Goal: Task Accomplishment & Management: Use online tool/utility

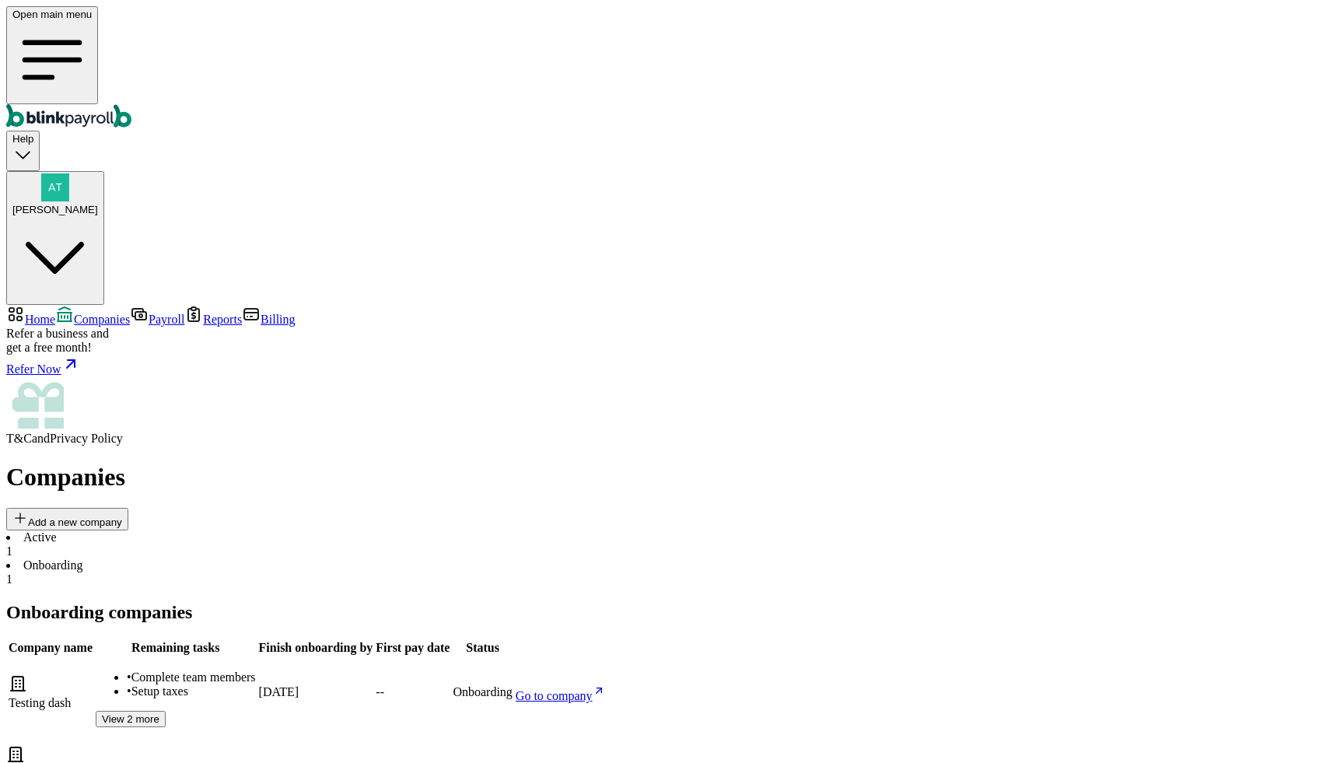
click at [256, 531] on li "Active 1" at bounding box center [665, 545] width 1318 height 28
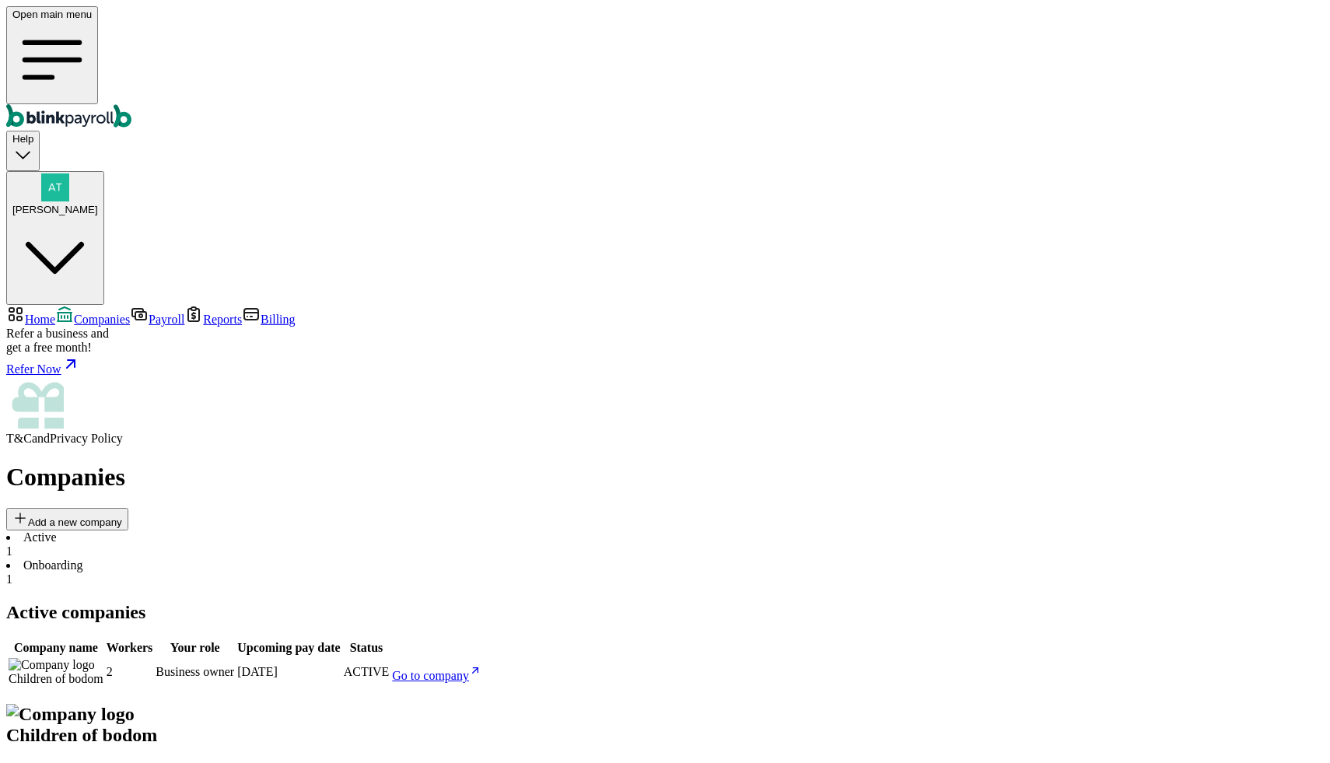
click at [469, 669] on span "Go to company" at bounding box center [430, 675] width 77 height 13
click at [55, 313] on link "Home" at bounding box center [30, 319] width 49 height 13
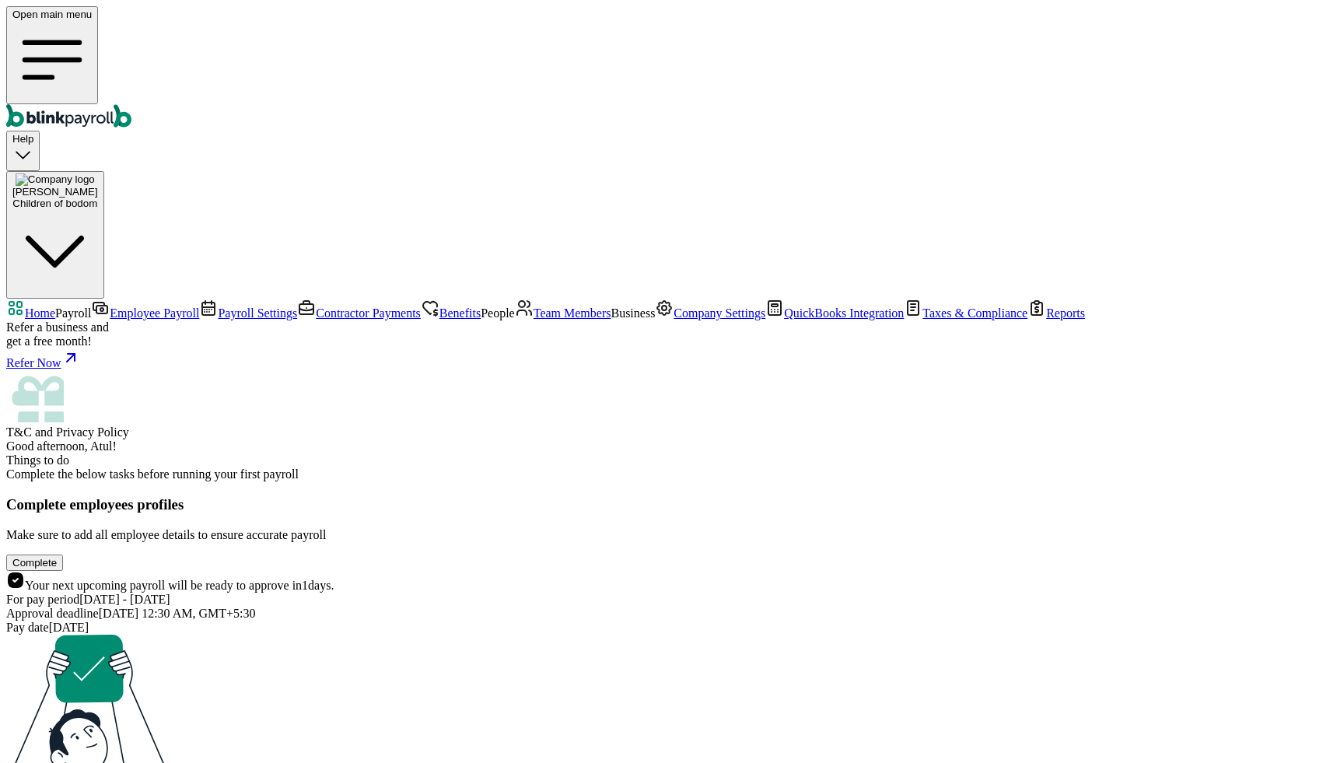
scroll to position [65, 0]
click at [110, 307] on span "Employee Payroll" at bounding box center [154, 313] width 89 height 13
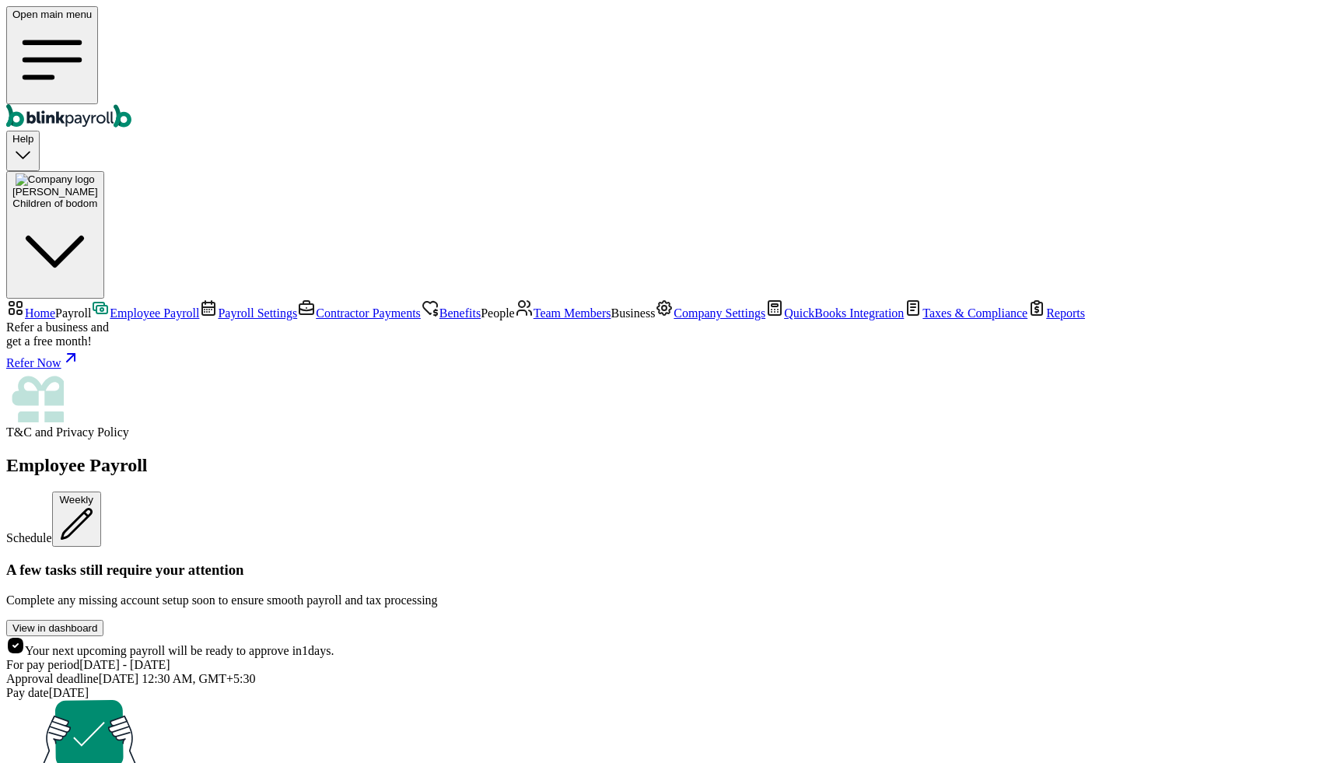
click at [297, 307] on link "Contractor Payments" at bounding box center [359, 313] width 124 height 13
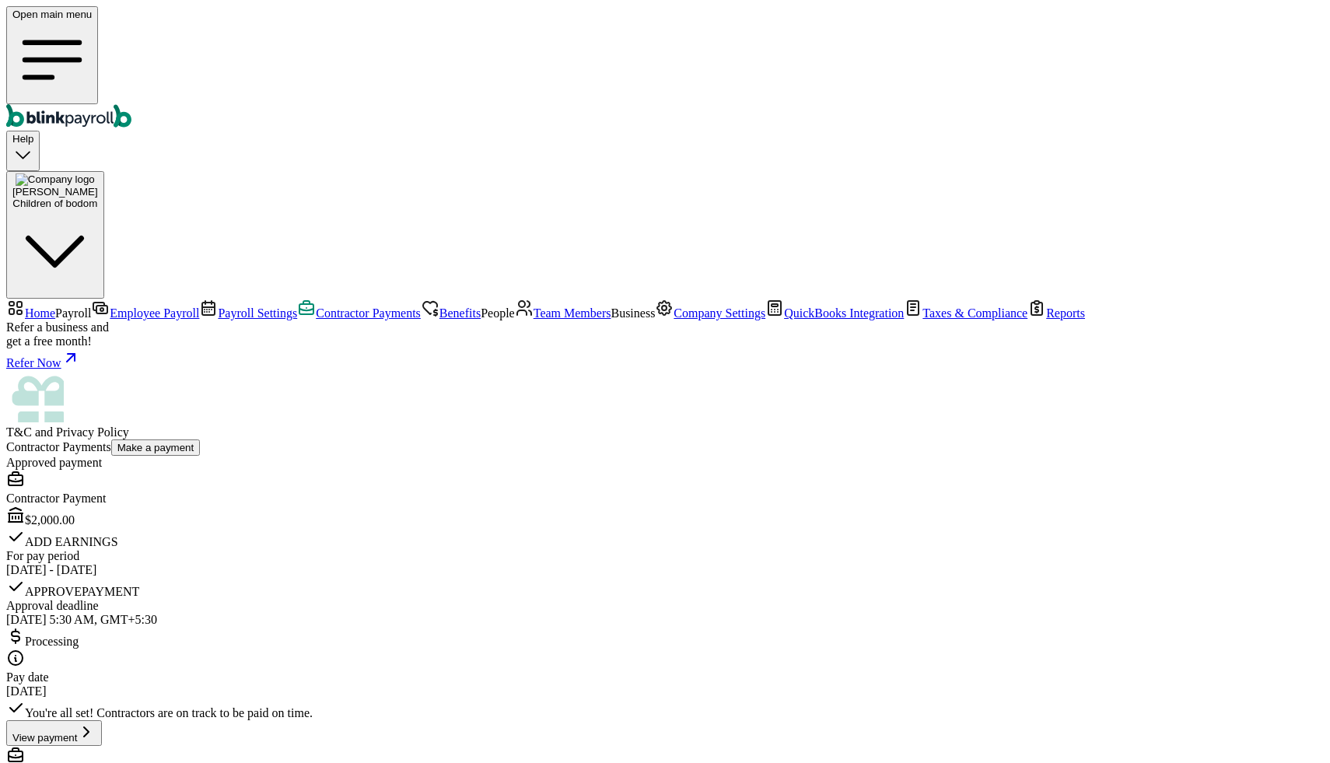
scroll to position [12, 0]
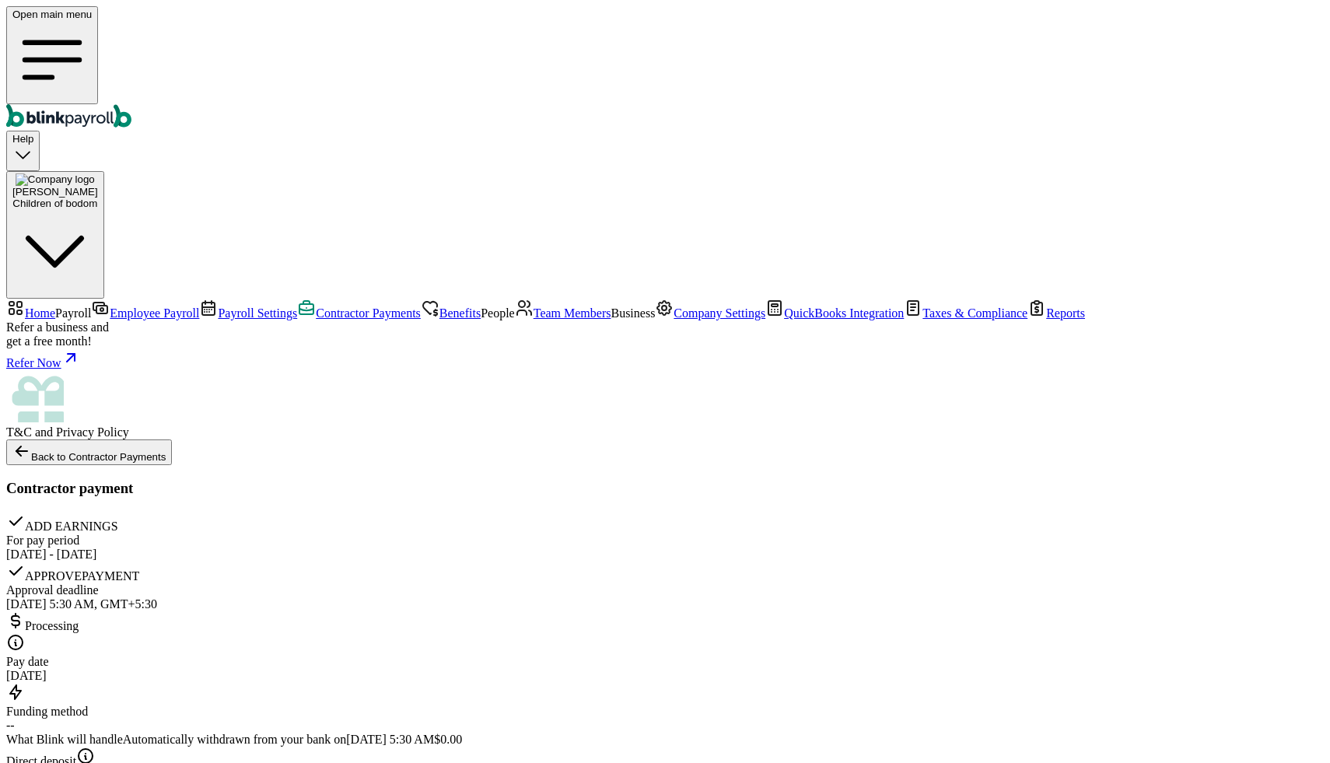
click at [110, 307] on span "Employee Payroll" at bounding box center [154, 313] width 89 height 13
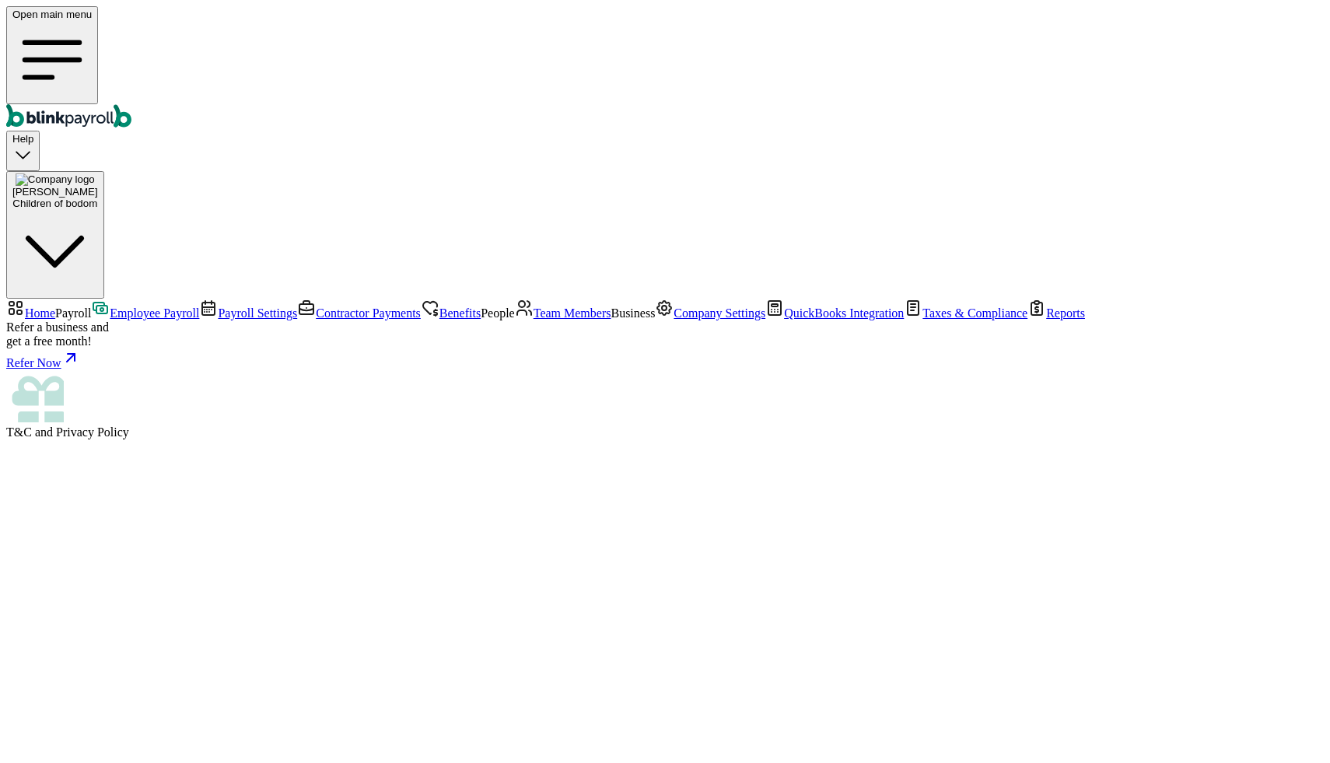
select select "direct_deposit"
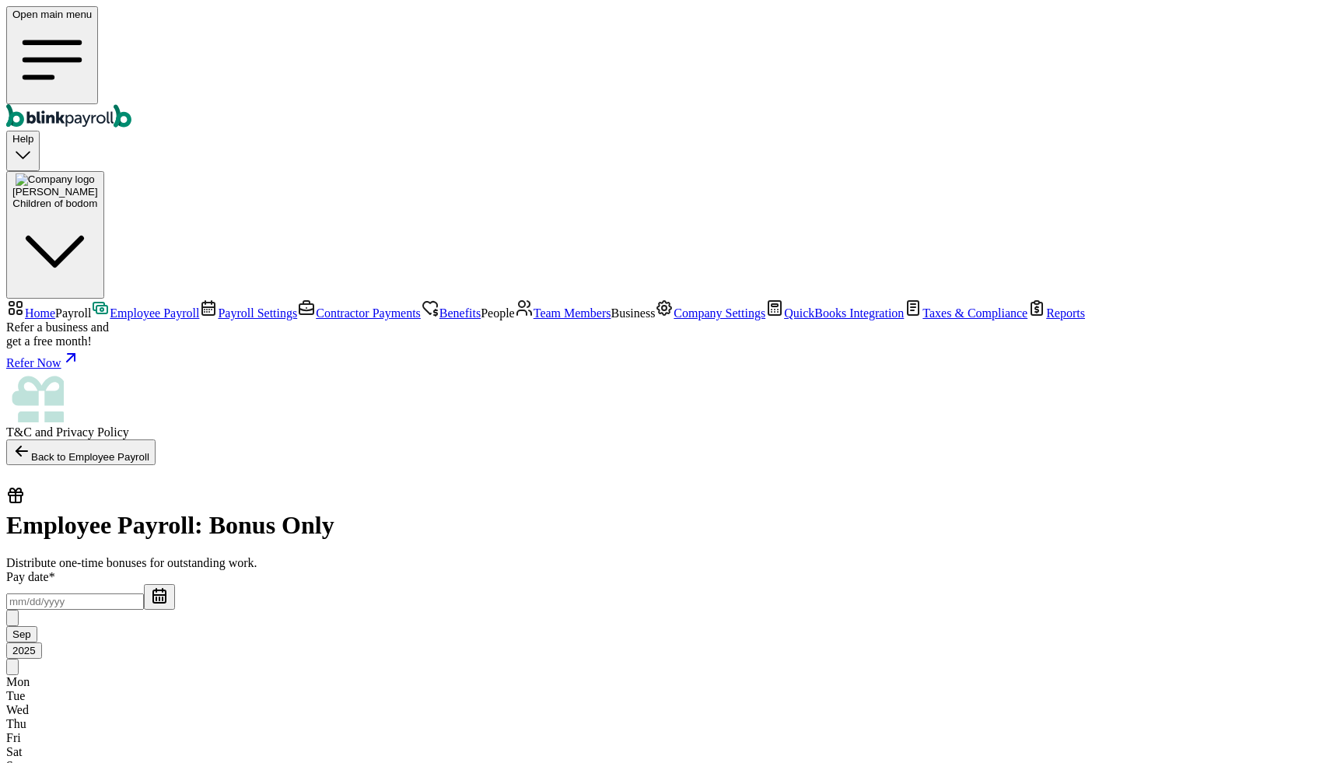
click at [144, 594] on input "text" at bounding box center [75, 602] width 138 height 16
select select "direct_deposit"
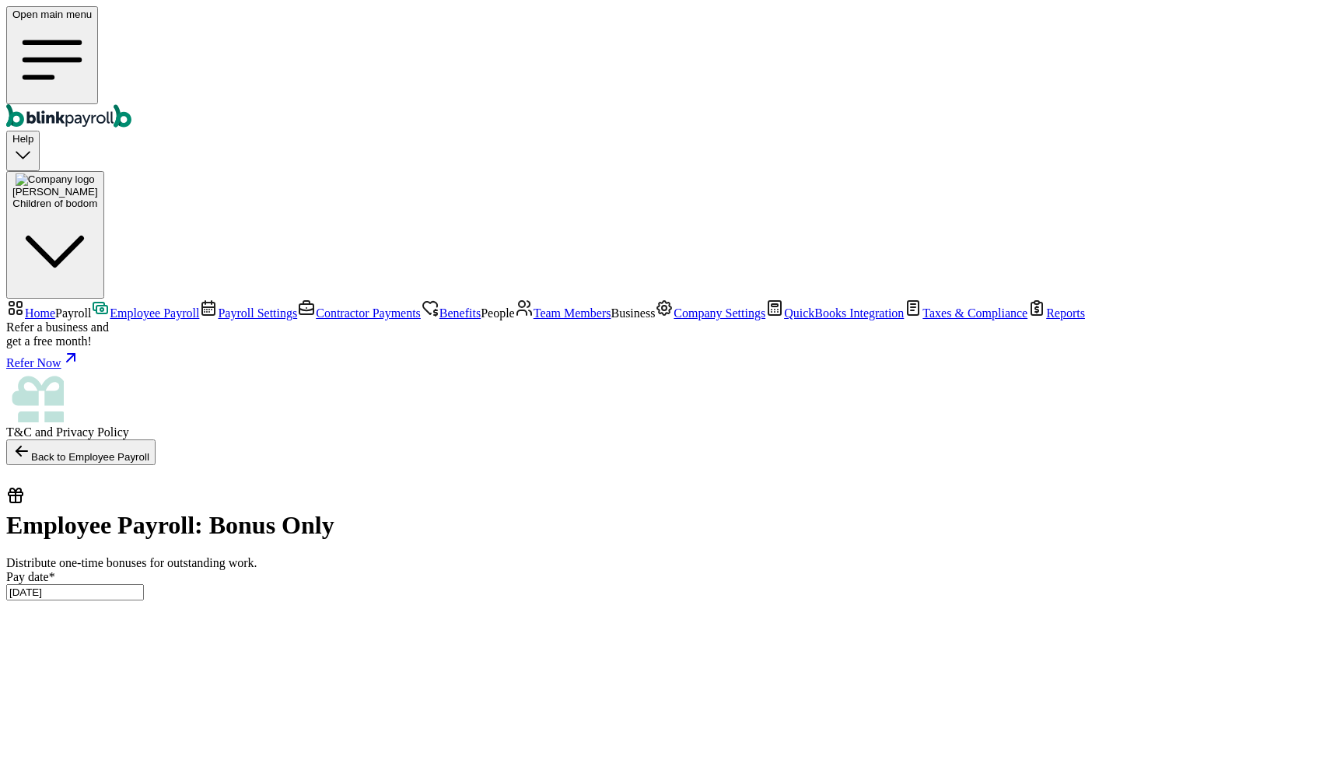
type input "09/15/2025 ~ 09/19/2025"
type input "300"
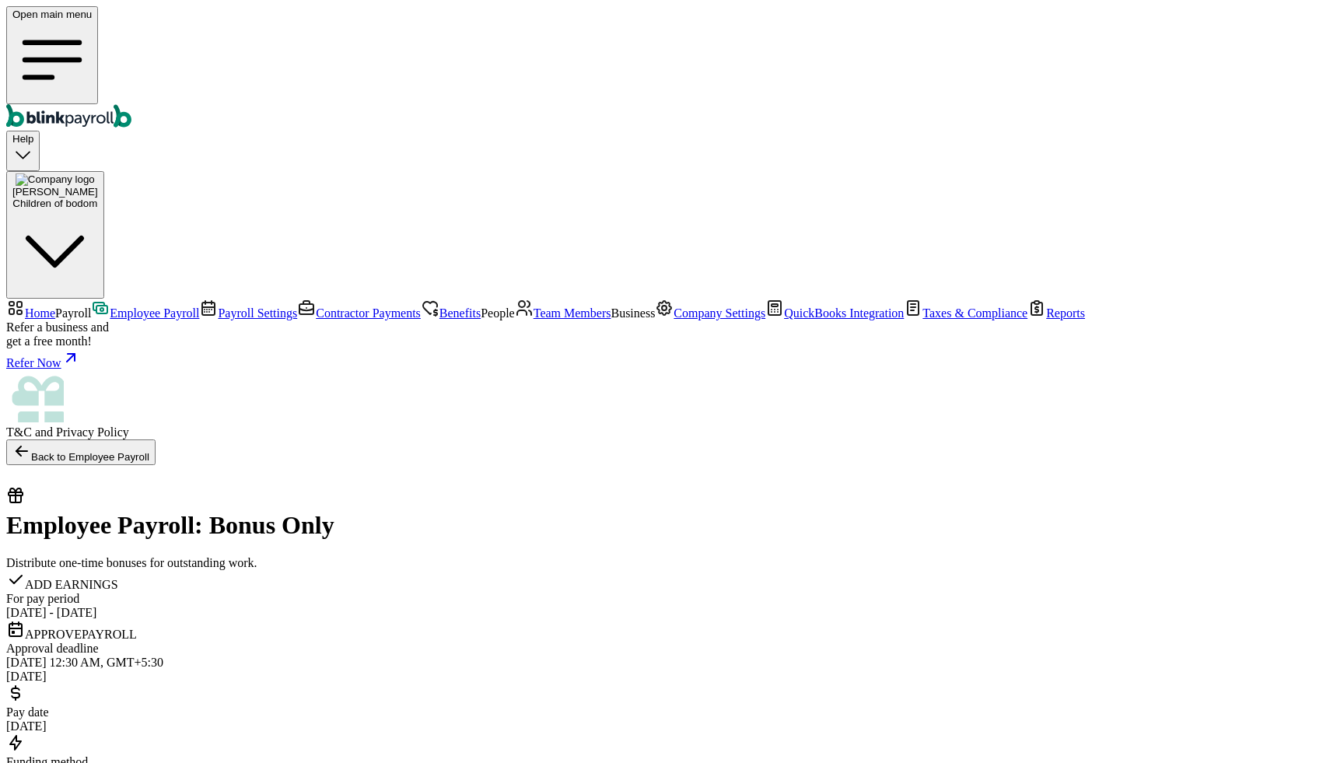
scroll to position [166, 0]
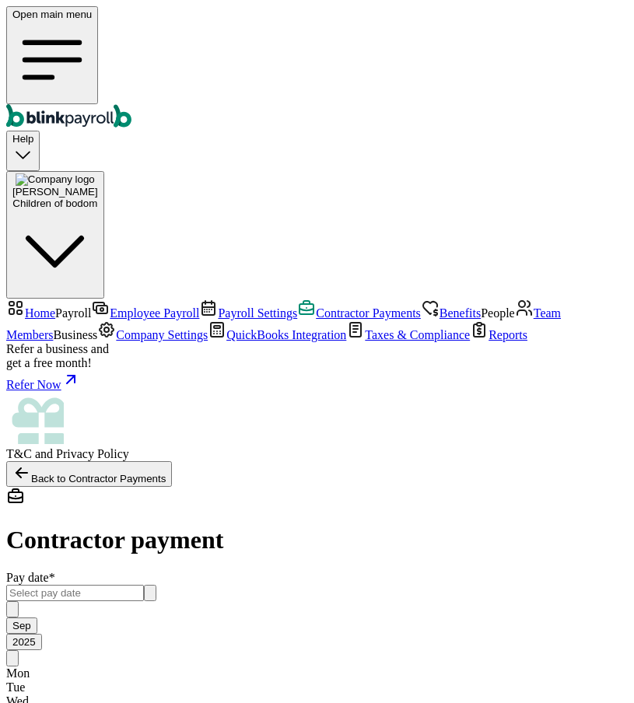
scroll to position [126, 0]
